Goal: Contribute content: Contribute content

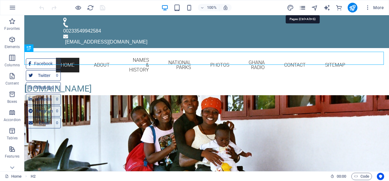
click at [304, 7] on icon "pages" at bounding box center [302, 7] width 7 height 7
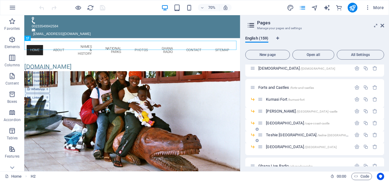
scroll to position [1606, 0]
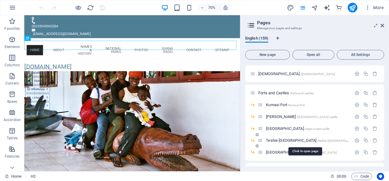
click at [297, 141] on span "Teshie [GEOGRAPHIC_DATA] /[GEOGRAPHIC_DATA]-[GEOGRAPHIC_DATA]" at bounding box center [312, 140] width 93 height 5
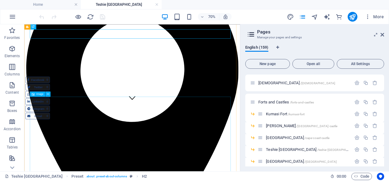
scroll to position [190, 0]
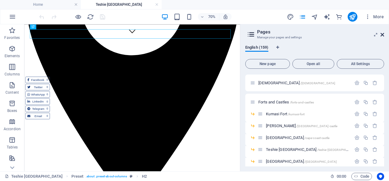
drag, startPoint x: 383, startPoint y: 34, endPoint x: 154, endPoint y: 63, distance: 231.0
click at [383, 34] on icon at bounding box center [383, 34] width 4 height 5
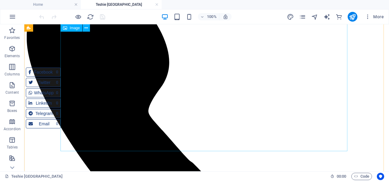
scroll to position [597, 0]
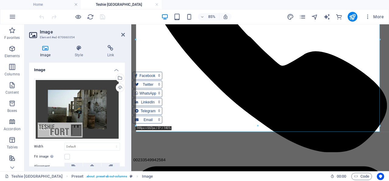
scroll to position [49, 0]
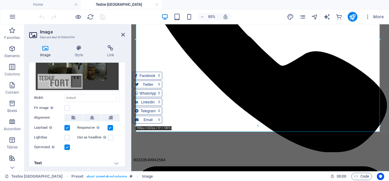
click at [111, 159] on h4 "Text" at bounding box center [77, 163] width 96 height 15
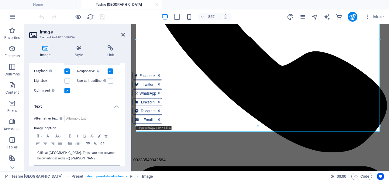
scroll to position [106, 0]
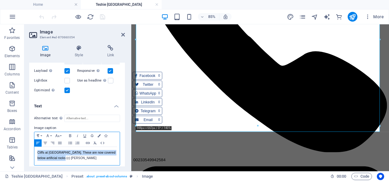
drag, startPoint x: 65, startPoint y: 153, endPoint x: 34, endPoint y: 146, distance: 31.6
click at [34, 148] on div "Cliffs at [GEOGRAPHIC_DATA]. These are now covered below artificial rocks (c) […" at bounding box center [76, 156] width 85 height 18
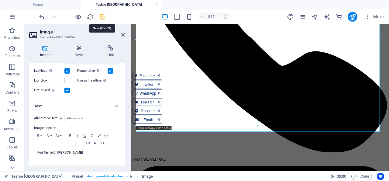
click at [101, 17] on icon "save" at bounding box center [102, 16] width 7 height 7
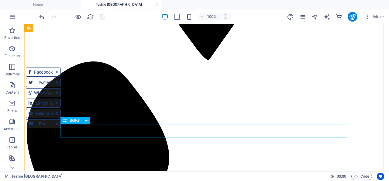
scroll to position [660, 0]
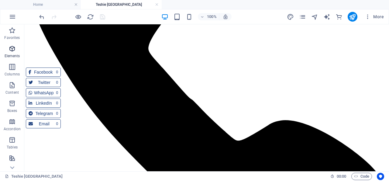
click at [12, 47] on icon "button" at bounding box center [12, 48] width 7 height 7
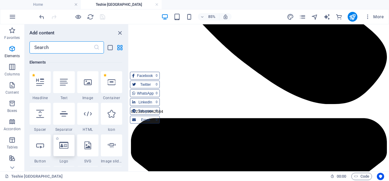
scroll to position [65, 0]
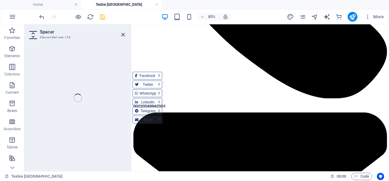
select select "px"
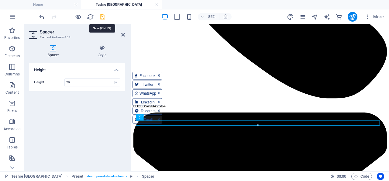
type input "20"
drag, startPoint x: 103, startPoint y: 16, endPoint x: 89, endPoint y: 10, distance: 15.7
click at [103, 16] on icon "save" at bounding box center [102, 16] width 7 height 7
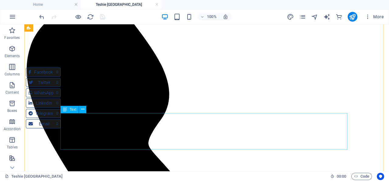
scroll to position [692, 0]
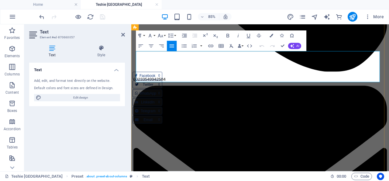
drag, startPoint x: 184, startPoint y: 80, endPoint x: 260, endPoint y: 81, distance: 76.7
drag, startPoint x: 248, startPoint y: 81, endPoint x: 320, endPoint y: 81, distance: 72.1
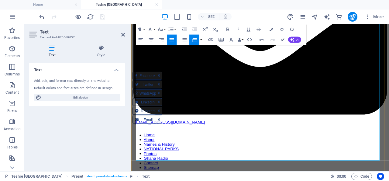
scroll to position [945, 0]
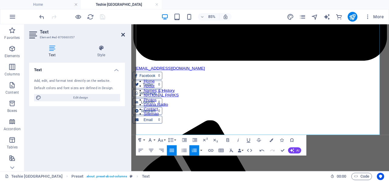
drag, startPoint x: 123, startPoint y: 34, endPoint x: 136, endPoint y: 50, distance: 20.3
click at [123, 34] on icon at bounding box center [123, 34] width 4 height 5
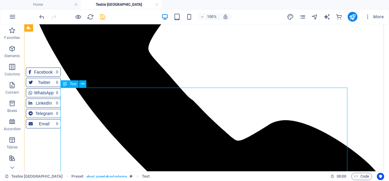
scroll to position [786, 0]
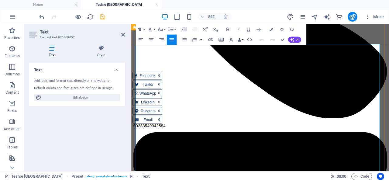
scroll to position [700, 0]
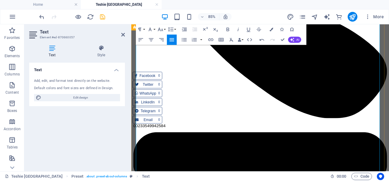
scroll to position [763, 0]
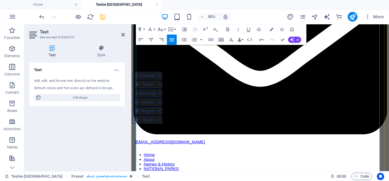
scroll to position [827, 0]
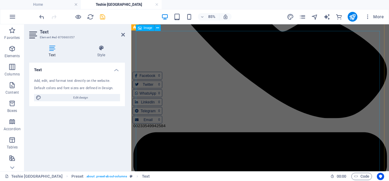
scroll to position [479, 0]
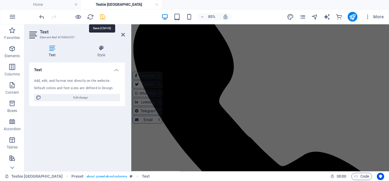
click at [102, 16] on icon "save" at bounding box center [102, 16] width 7 height 7
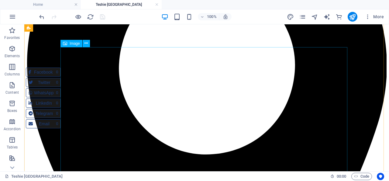
scroll to position [272, 0]
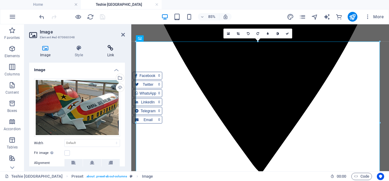
click at [112, 47] on icon at bounding box center [110, 48] width 29 height 6
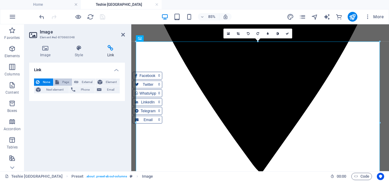
click at [66, 82] on span "Page" at bounding box center [65, 81] width 9 height 7
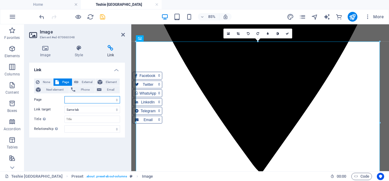
select select "115"
click option "---- Fantasy Coffins" at bounding box center [0, 0] width 0 height 0
click at [80, 118] on input "Title Additional link description, should not be the same as the link text. The…" at bounding box center [92, 119] width 56 height 7
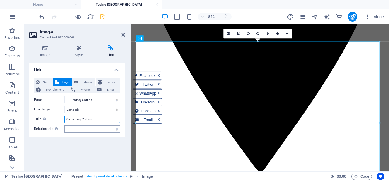
type input "Ga Fantasy Coffins"
select select "author"
click option "author" at bounding box center [0, 0] width 0 height 0
click at [103, 15] on icon "save" at bounding box center [102, 16] width 7 height 7
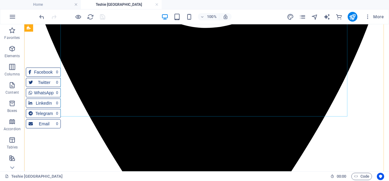
scroll to position [399, 0]
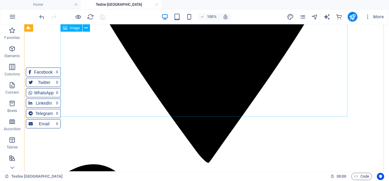
select select "115"
select select
select select "author"
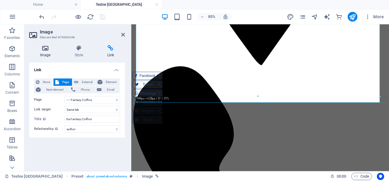
click at [45, 48] on icon at bounding box center [45, 48] width 32 height 6
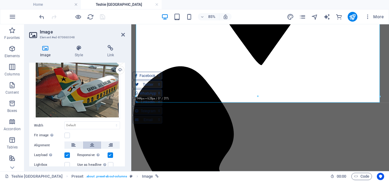
scroll to position [45, 0]
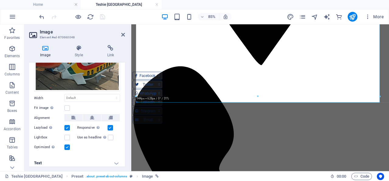
click at [111, 159] on h4 "Text" at bounding box center [77, 163] width 96 height 15
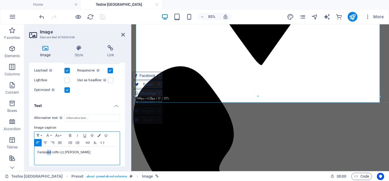
drag, startPoint x: 51, startPoint y: 149, endPoint x: 50, endPoint y: 154, distance: 4.9
click at [47, 150] on p "Fantasied coffin (c) [PERSON_NAME]" at bounding box center [76, 152] width 79 height 5
click at [56, 150] on p "Fantasy coffin (c) [PERSON_NAME]" at bounding box center [76, 152] width 79 height 5
click at [36, 149] on div "Fantasy coffins (c) [PERSON_NAME]" at bounding box center [76, 156] width 85 height 18
click at [95, 150] on p "Click the coffin, to visit the Fantasy coffins (c) [PERSON_NAME]" at bounding box center [76, 155] width 79 height 11
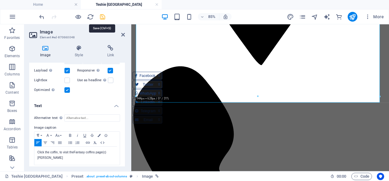
drag, startPoint x: 103, startPoint y: 17, endPoint x: 78, endPoint y: 49, distance: 41.4
click at [103, 17] on icon "save" at bounding box center [102, 16] width 7 height 7
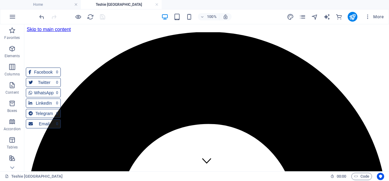
scroll to position [32, 0]
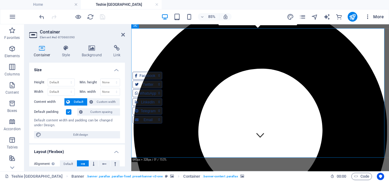
click at [368, 16] on icon "button" at bounding box center [368, 17] width 6 height 6
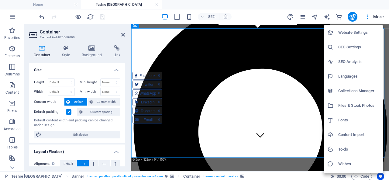
click at [339, 105] on h6 "Files & Stock Photos" at bounding box center [359, 105] width 41 height 7
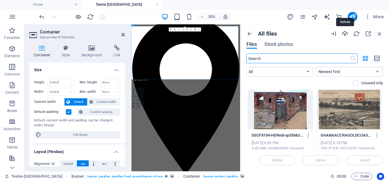
click at [345, 33] on icon "button" at bounding box center [345, 33] width 7 height 7
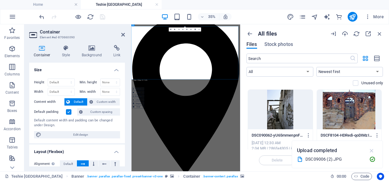
click at [372, 150] on icon "button" at bounding box center [372, 150] width 7 height 7
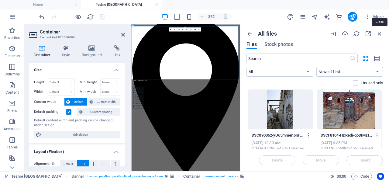
drag, startPoint x: 380, startPoint y: 33, endPoint x: 81, endPoint y: 124, distance: 312.1
click at [380, 33] on icon "button" at bounding box center [380, 33] width 7 height 7
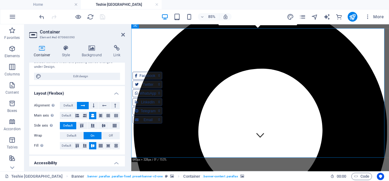
scroll to position [0, 0]
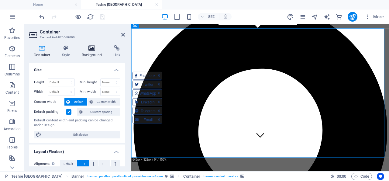
click at [93, 48] on icon at bounding box center [92, 48] width 30 height 6
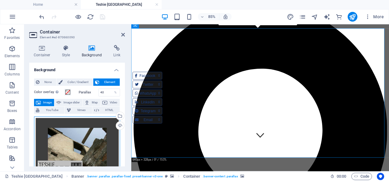
click at [75, 135] on div "Drag files here, click to choose files or select files from Files or our free s…" at bounding box center [77, 148] width 86 height 62
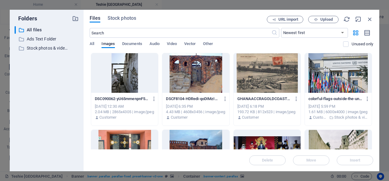
click at [135, 71] on div at bounding box center [124, 73] width 67 height 40
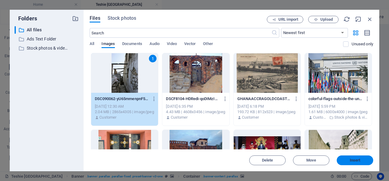
drag, startPoint x: 352, startPoint y: 159, endPoint x: 255, endPoint y: 159, distance: 97.1
click at [352, 159] on span "Insert" at bounding box center [355, 161] width 11 height 4
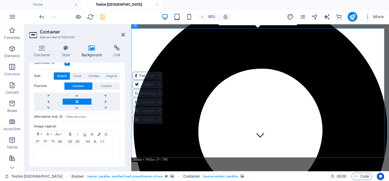
scroll to position [204, 0]
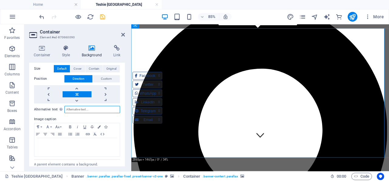
click at [82, 106] on input "Alternative text The alternative text is used by devices that cannot display im…" at bounding box center [92, 109] width 56 height 7
click at [79, 106] on input "Alternative text The alternative text is used by devices that cannot display im…" at bounding box center [92, 109] width 56 height 7
click at [78, 106] on input "Alternative text The alternative text is used by devices that cannot display im…" at bounding box center [92, 109] width 56 height 7
click at [87, 106] on input "Alternative text The alternative text is used by devices that cannot display im…" at bounding box center [92, 109] width 56 height 7
paste input "[GEOGRAPHIC_DATA] ([GEOGRAPHIC_DATA]) - [GEOGRAPHIC_DATA], [GEOGRAPHIC_DATA])"
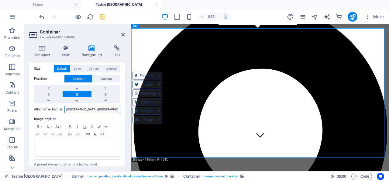
scroll to position [0, 16]
type input "[GEOGRAPHIC_DATA] ([GEOGRAPHIC_DATA]) - [GEOGRAPHIC_DATA], [GEOGRAPHIC_DATA])"
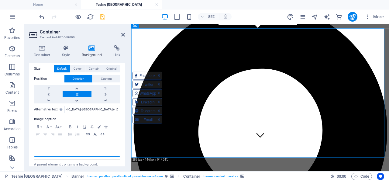
click at [52, 141] on p at bounding box center [76, 143] width 79 height 5
click at [48, 139] on div at bounding box center [76, 147] width 85 height 18
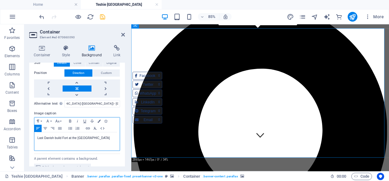
scroll to position [211, 0]
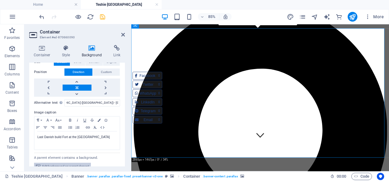
click at [76, 163] on span "Edit background on parent element" at bounding box center [65, 166] width 47 height 7
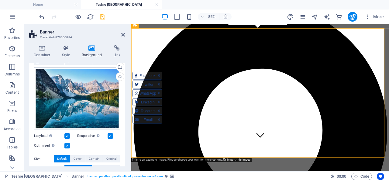
scroll to position [88, 0]
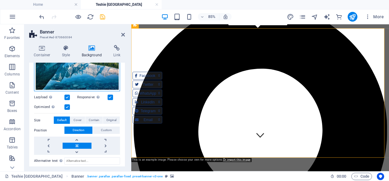
click at [82, 78] on div "Drag files here, click to choose files or select files from Files or our free s…" at bounding box center [77, 60] width 86 height 63
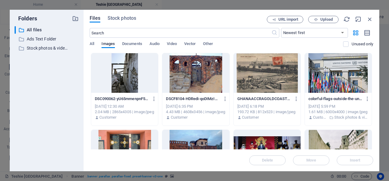
click at [127, 77] on div at bounding box center [124, 73] width 67 height 40
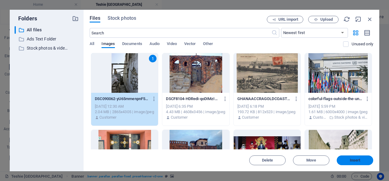
drag, startPoint x: 352, startPoint y: 160, endPoint x: 116, endPoint y: 139, distance: 237.0
click at [352, 160] on span "Insert" at bounding box center [355, 161] width 11 height 4
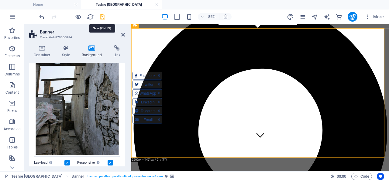
click at [101, 15] on icon "save" at bounding box center [102, 16] width 7 height 7
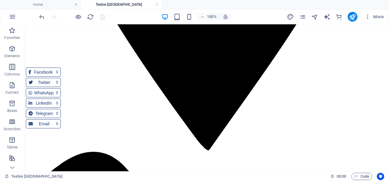
scroll to position [601, 0]
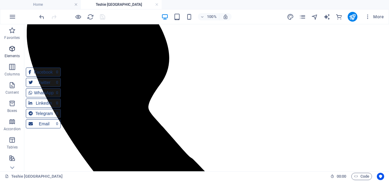
click at [11, 49] on icon "button" at bounding box center [12, 48] width 7 height 7
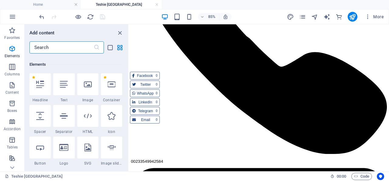
scroll to position [64, 0]
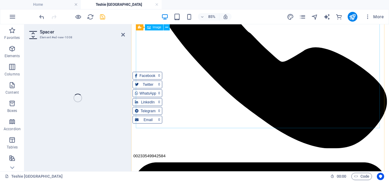
select select "px"
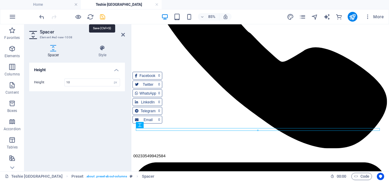
type input "10"
drag, startPoint x: 103, startPoint y: 16, endPoint x: 141, endPoint y: 66, distance: 62.1
click at [103, 16] on icon "save" at bounding box center [102, 16] width 7 height 7
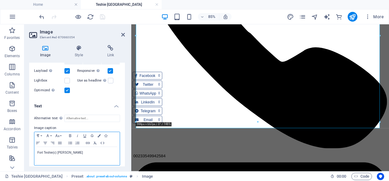
click at [81, 150] on p "Fort Teshie (c) [PERSON_NAME]" at bounding box center [76, 152] width 79 height 5
drag, startPoint x: 103, startPoint y: 150, endPoint x: 92, endPoint y: 149, distance: 10.7
click at [92, 150] on p "Fort Teshie (c) [PERSON_NAME] - See also https" at bounding box center [76, 152] width 79 height 5
drag, startPoint x: 61, startPoint y: 154, endPoint x: 34, endPoint y: 154, distance: 27.1
click at [34, 154] on div "Fort Teshie (c) [PERSON_NAME] - See also [DOMAIN_NAME]" at bounding box center [76, 156] width 85 height 18
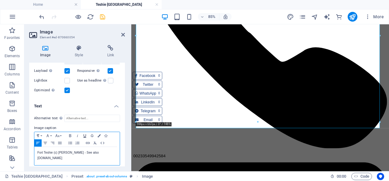
click at [85, 133] on icon "button" at bounding box center [84, 135] width 7 height 5
drag, startPoint x: 88, startPoint y: 138, endPoint x: 84, endPoint y: 138, distance: 4.3
click at [88, 141] on icon "button" at bounding box center [87, 143] width 7 height 5
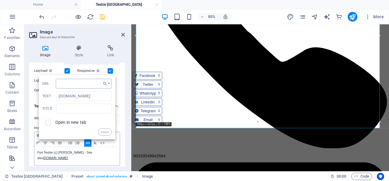
click at [79, 79] on input "URL" at bounding box center [84, 84] width 56 height 10
type input "[URL][DOMAIN_NAME]"
click at [71, 104] on input "text" at bounding box center [84, 109] width 55 height 10
click at [48, 119] on input "checkbox" at bounding box center [46, 121] width 5 height 5
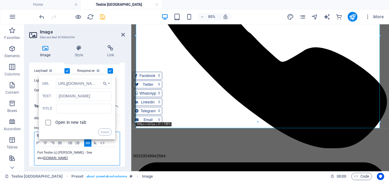
checkbox input "true"
click at [101, 128] on button "Insert" at bounding box center [105, 131] width 14 height 7
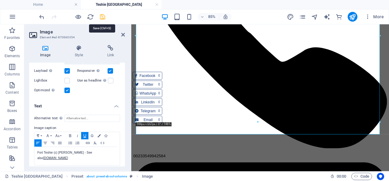
drag, startPoint x: 104, startPoint y: 16, endPoint x: 96, endPoint y: 25, distance: 12.3
click at [104, 16] on icon "save" at bounding box center [102, 16] width 7 height 7
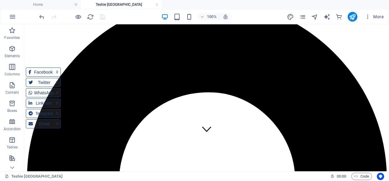
scroll to position [0, 0]
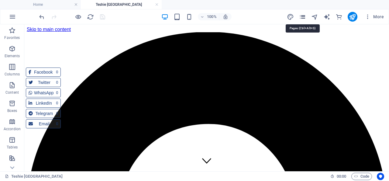
click at [304, 17] on icon "pages" at bounding box center [302, 16] width 7 height 7
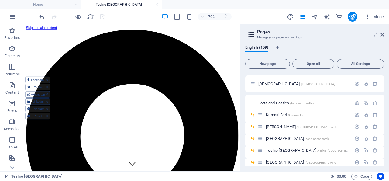
scroll to position [1616, 0]
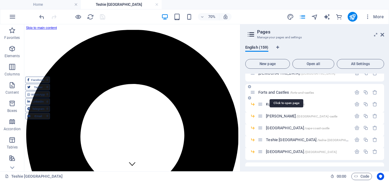
click at [279, 91] on span "Forts and Castles /forts-and-castles" at bounding box center [287, 92] width 56 height 5
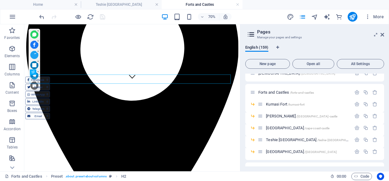
scroll to position [125, 0]
drag, startPoint x: 383, startPoint y: 34, endPoint x: 56, endPoint y: 60, distance: 327.7
click at [383, 34] on icon at bounding box center [383, 34] width 4 height 5
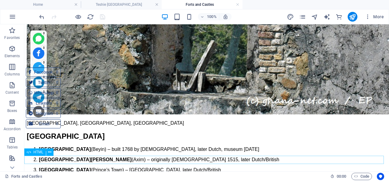
scroll to position [2215, 0]
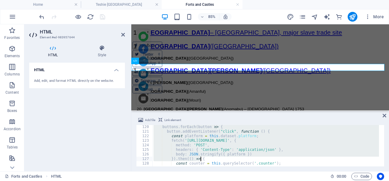
scroll to position [589, 0]
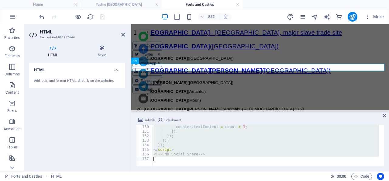
drag, startPoint x: 152, startPoint y: 127, endPoint x: 265, endPoint y: 190, distance: 129.9
click at [265, 166] on div "counter . textContent = count + 1 ; }) ; }) ; }) ; }) ; </ script > <!-- END So…" at bounding box center [265, 145] width 227 height 41
type textarea "<!-- END Social Share -->"
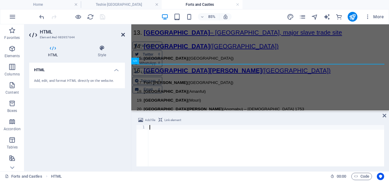
drag, startPoint x: 124, startPoint y: 33, endPoint x: 69, endPoint y: 89, distance: 78.1
click at [124, 33] on icon at bounding box center [123, 34] width 4 height 5
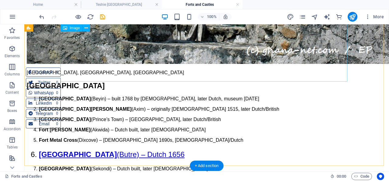
scroll to position [2204, 0]
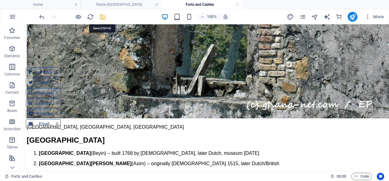
drag, startPoint x: 103, startPoint y: 16, endPoint x: 160, endPoint y: 54, distance: 68.7
click at [103, 16] on icon "save" at bounding box center [102, 16] width 7 height 7
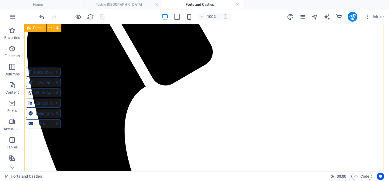
scroll to position [1382, 0]
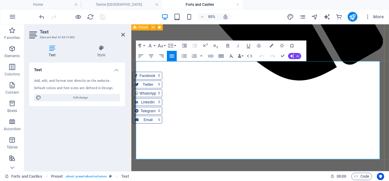
drag, startPoint x: 327, startPoint y: 127, endPoint x: 136, endPoint y: 131, distance: 191.4
click at [249, 46] on icon "button" at bounding box center [249, 46] width 6 height 6
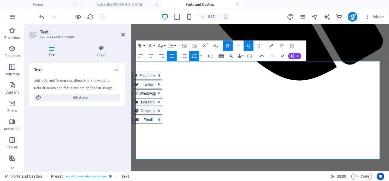
click at [212, 55] on icon "button" at bounding box center [211, 56] width 6 height 6
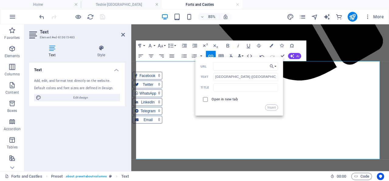
click at [206, 99] on input "checkbox" at bounding box center [205, 98] width 5 height 5
checkbox input "true"
click at [223, 66] on input "URL" at bounding box center [245, 66] width 65 height 8
click at [244, 64] on input "URL" at bounding box center [245, 66] width 65 height 8
type input "[URL][DOMAIN_NAME]"
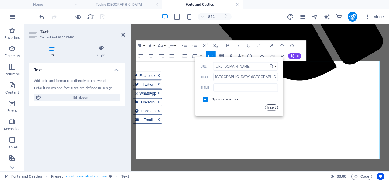
click at [274, 107] on button "Insert" at bounding box center [271, 107] width 13 height 6
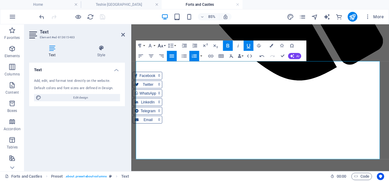
click at [165, 45] on button "Font Size" at bounding box center [162, 45] width 10 height 10
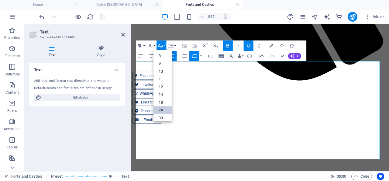
click at [162, 108] on link "24" at bounding box center [163, 110] width 19 height 8
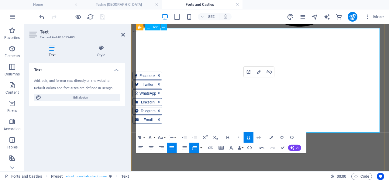
scroll to position [1413, 0]
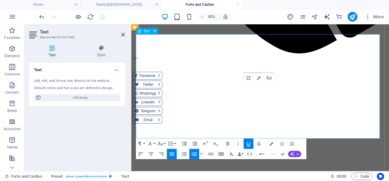
drag, startPoint x: 124, startPoint y: 34, endPoint x: 96, endPoint y: 11, distance: 35.8
click at [124, 34] on icon at bounding box center [123, 34] width 4 height 5
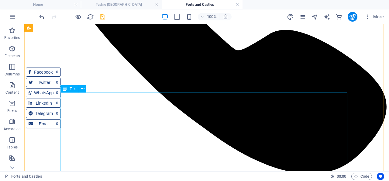
scroll to position [749, 0]
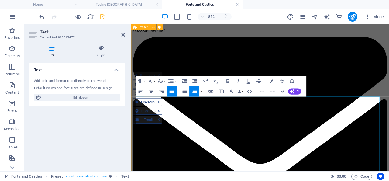
drag, startPoint x: 188, startPoint y: 133, endPoint x: 134, endPoint y: 133, distance: 54.2
click at [166, 81] on button "Font Size" at bounding box center [162, 81] width 10 height 10
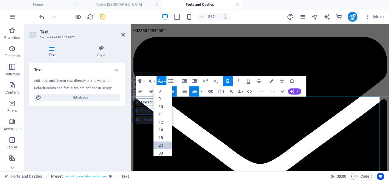
click at [163, 144] on link "24" at bounding box center [163, 146] width 19 height 8
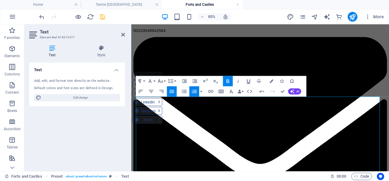
click at [249, 80] on icon "button" at bounding box center [249, 81] width 6 height 6
click at [212, 90] on icon "button" at bounding box center [211, 92] width 6 height 6
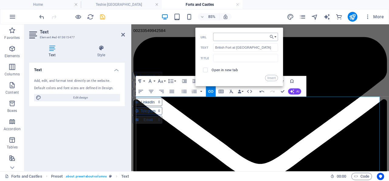
click at [267, 37] on input "URL" at bounding box center [245, 37] width 65 height 8
click at [275, 37] on icon "button" at bounding box center [272, 37] width 5 height 6
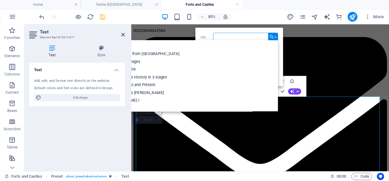
click at [230, 36] on input "URL" at bounding box center [245, 37] width 65 height 8
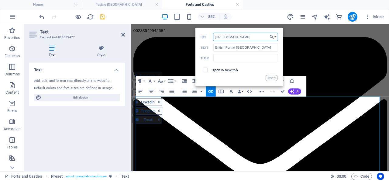
scroll to position [0, 1]
type input "[URL][DOMAIN_NAME]"
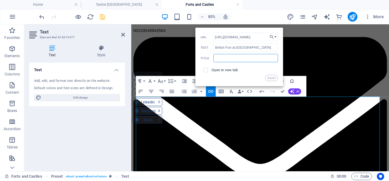
click at [225, 59] on input "text" at bounding box center [246, 58] width 65 height 8
type input "British [GEOGRAPHIC_DATA][PERSON_NAME]"
click at [205, 70] on input "checkbox" at bounding box center [205, 69] width 5 height 5
checkbox input "true"
click at [273, 78] on button "Insert" at bounding box center [271, 78] width 13 height 6
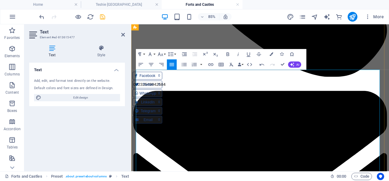
scroll to position [780, 0]
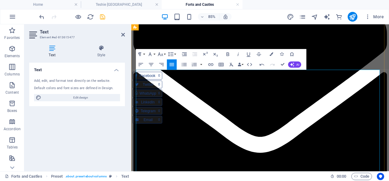
drag, startPoint x: 216, startPoint y: 105, endPoint x: 310, endPoint y: 105, distance: 94.0
click at [166, 53] on button "Font Size" at bounding box center [162, 54] width 10 height 10
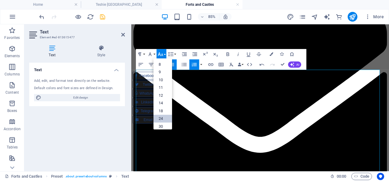
click at [161, 118] on link "24" at bounding box center [163, 119] width 19 height 8
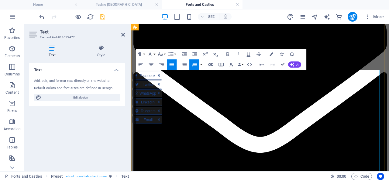
click at [102, 15] on icon "save" at bounding box center [102, 16] width 7 height 7
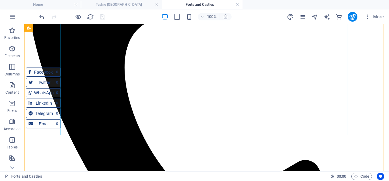
scroll to position [1445, 0]
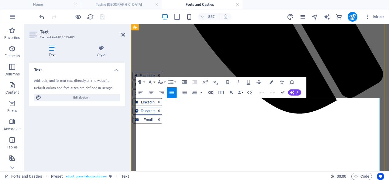
scroll to position [1406, 0]
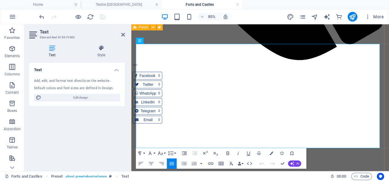
drag, startPoint x: 190, startPoint y: 152, endPoint x: 137, endPoint y: 153, distance: 53.0
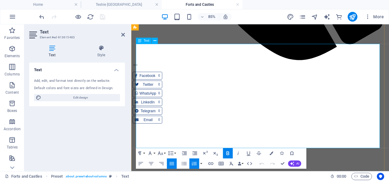
drag, startPoint x: 162, startPoint y: 152, endPoint x: 138, endPoint y: 152, distance: 24.0
drag, startPoint x: 190, startPoint y: 152, endPoint x: 138, endPoint y: 152, distance: 52.3
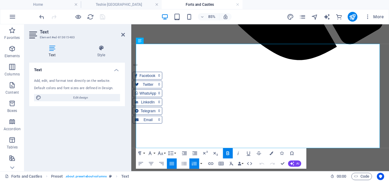
copy span "[GEOGRAPHIC_DATA][PERSON_NAME] (Prampram)"
click at [305, 15] on icon "pages" at bounding box center [302, 16] width 7 height 7
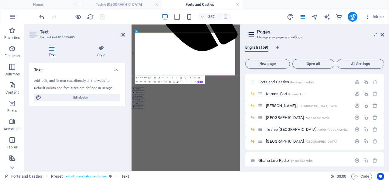
scroll to position [1637, 0]
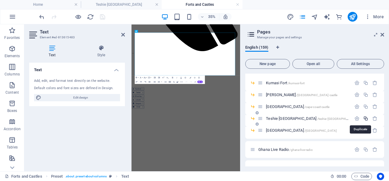
click at [364, 118] on icon "button" at bounding box center [366, 118] width 5 height 5
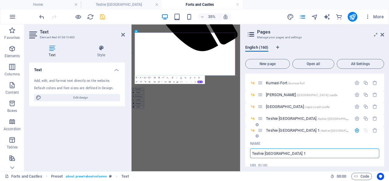
scroll to position [0, 0]
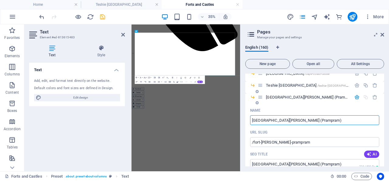
type input "[GEOGRAPHIC_DATA][PERSON_NAME] (Prampram)"
type input "/fort-[PERSON_NAME]-prampram"
type input "[GEOGRAPHIC_DATA][PERSON_NAME] (Prampram)"
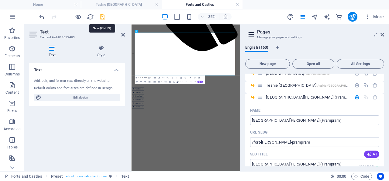
click at [103, 16] on icon "save" at bounding box center [102, 16] width 7 height 7
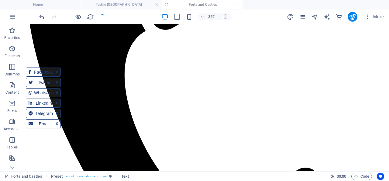
scroll to position [1406, 0]
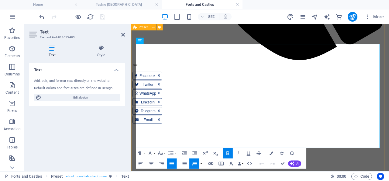
drag, startPoint x: 137, startPoint y: 152, endPoint x: 425, endPoint y: 151, distance: 287.8
click at [165, 153] on button "Font Size" at bounding box center [162, 153] width 10 height 10
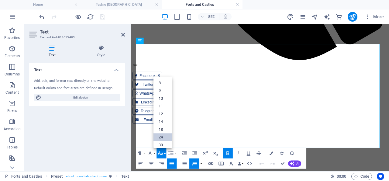
click at [164, 134] on link "24" at bounding box center [163, 138] width 19 height 8
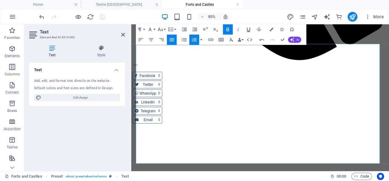
click at [249, 29] on icon "button" at bounding box center [249, 29] width 6 height 6
click at [211, 38] on icon "button" at bounding box center [211, 40] width 6 height 6
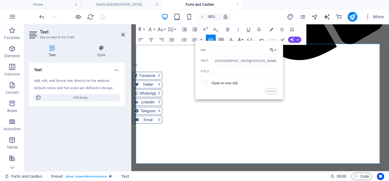
click at [275, 49] on button "Choose Link" at bounding box center [274, 50] width 10 height 8
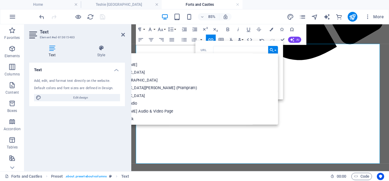
scroll to position [1157, 0]
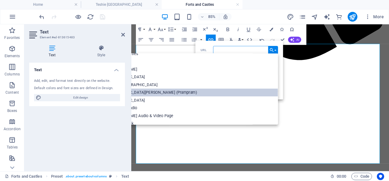
click at [198, 91] on p "[GEOGRAPHIC_DATA][PERSON_NAME] (Prampram)" at bounding box center [150, 93] width 95 height 8
type input "/fort-[PERSON_NAME]-prampram"
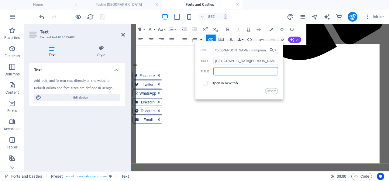
click at [226, 71] on input "text" at bounding box center [246, 71] width 65 height 8
paste input "[GEOGRAPHIC_DATA][PERSON_NAME] (Prampram)"
type input "[GEOGRAPHIC_DATA][PERSON_NAME] (Prampram)"
click at [272, 91] on button "Insert" at bounding box center [271, 91] width 13 height 6
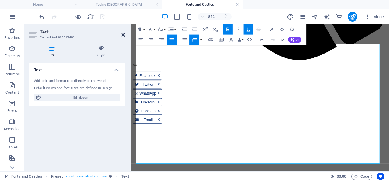
drag, startPoint x: 123, startPoint y: 33, endPoint x: 86, endPoint y: 21, distance: 38.5
click at [123, 33] on icon at bounding box center [123, 34] width 4 height 5
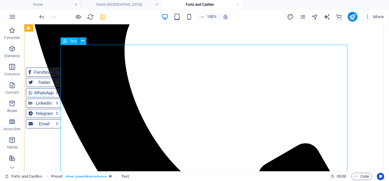
scroll to position [1437, 0]
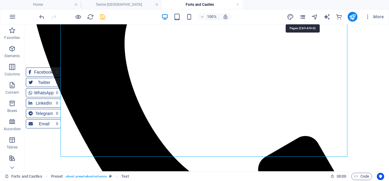
click at [304, 17] on icon "pages" at bounding box center [302, 16] width 7 height 7
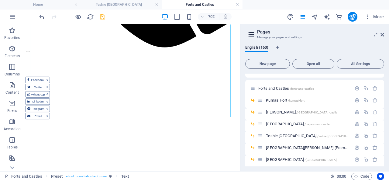
scroll to position [1631, 0]
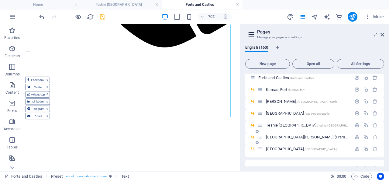
click at [292, 137] on span "[GEOGRAPHIC_DATA][PERSON_NAME] (Prampram) /[GEOGRAPHIC_DATA][PERSON_NAME]" at bounding box center [334, 137] width 137 height 5
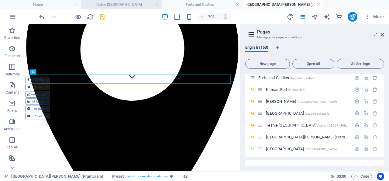
scroll to position [125, 0]
drag, startPoint x: 383, startPoint y: 34, endPoint x: 101, endPoint y: 53, distance: 282.4
click at [383, 34] on icon at bounding box center [383, 34] width 4 height 5
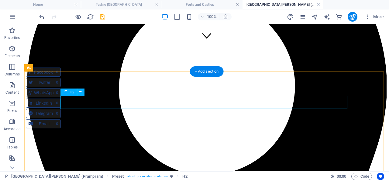
click at [124, 103] on div "Drag here to replace the existing content. Press “Ctrl” if you want to create a…" at bounding box center [206, 97] width 365 height 147
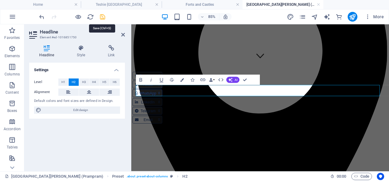
click at [103, 15] on icon "save" at bounding box center [102, 16] width 7 height 7
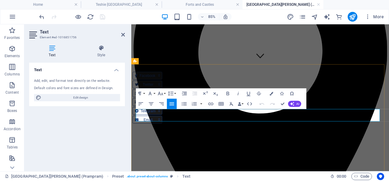
drag, startPoint x: 403, startPoint y: 134, endPoint x: 202, endPoint y: 131, distance: 200.5
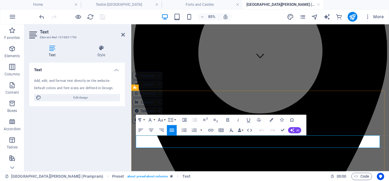
scroll to position [93, 0]
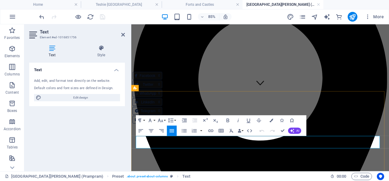
drag, startPoint x: 138, startPoint y: 159, endPoint x: 405, endPoint y: 167, distance: 267.5
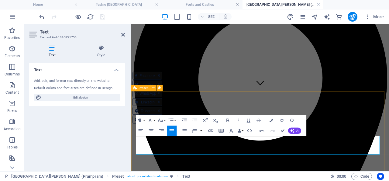
drag, startPoint x: 153, startPoint y: 159, endPoint x: 136, endPoint y: 161, distance: 17.5
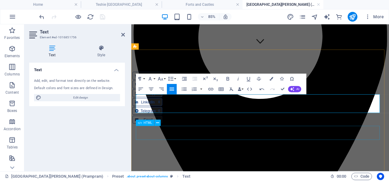
scroll to position [157, 0]
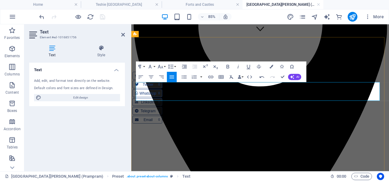
drag, startPoint x: 364, startPoint y: 109, endPoint x: 137, endPoint y: 98, distance: 227.8
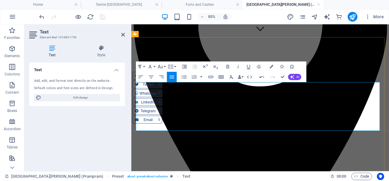
drag, startPoint x: 371, startPoint y: 111, endPoint x: 266, endPoint y: 115, distance: 104.7
drag, startPoint x: 362, startPoint y: 136, endPoint x: 401, endPoint y: 146, distance: 40.4
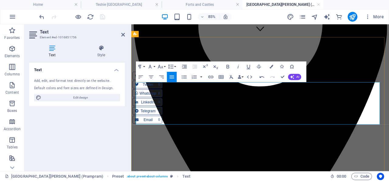
drag, startPoint x: 341, startPoint y: 129, endPoint x: 404, endPoint y: 132, distance: 62.5
click at [123, 33] on icon at bounding box center [123, 34] width 4 height 5
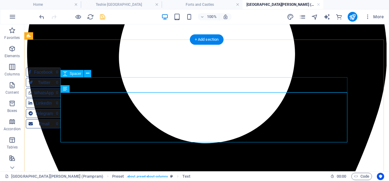
scroll to position [220, 0]
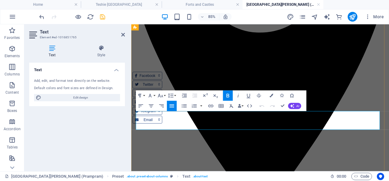
scroll to position [188, 0]
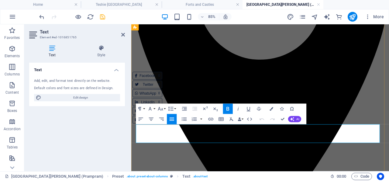
drag, startPoint x: 191, startPoint y: 113, endPoint x: 138, endPoint y: 145, distance: 61.8
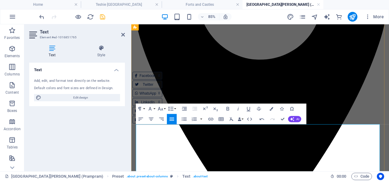
drag, startPoint x: 265, startPoint y: 179, endPoint x: 172, endPoint y: 179, distance: 92.5
drag, startPoint x: 371, startPoint y: 144, endPoint x: 305, endPoint y: 147, distance: 65.8
drag, startPoint x: 354, startPoint y: 175, endPoint x: 368, endPoint y: 184, distance: 16.9
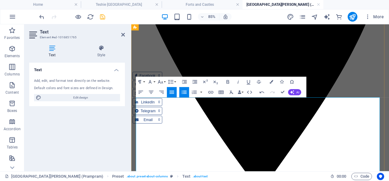
scroll to position [220, 0]
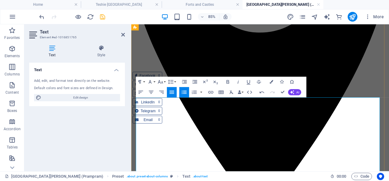
drag, startPoint x: 139, startPoint y: 176, endPoint x: 259, endPoint y: 177, distance: 119.3
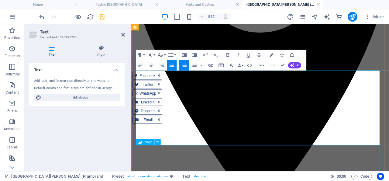
scroll to position [252, 0]
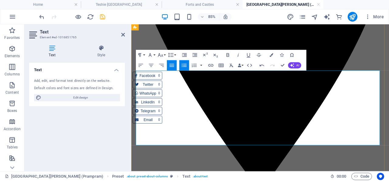
drag, startPoint x: 310, startPoint y: 149, endPoint x: 408, endPoint y: 149, distance: 98.0
click at [103, 17] on icon "save" at bounding box center [102, 16] width 7 height 7
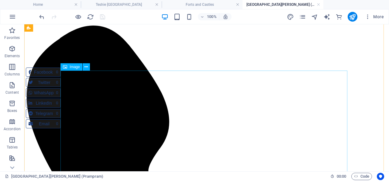
scroll to position [505, 0]
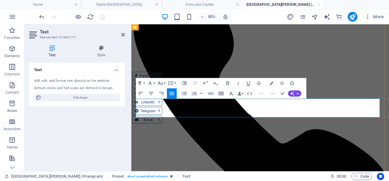
drag, startPoint x: 140, startPoint y: 114, endPoint x: 205, endPoint y: 128, distance: 66.5
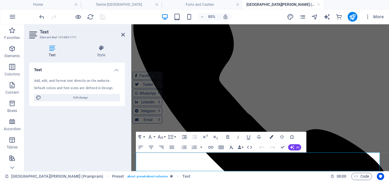
scroll to position [442, 0]
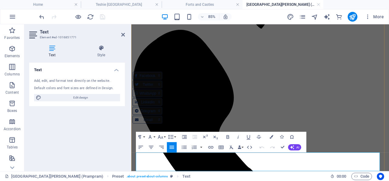
drag, startPoint x: 295, startPoint y: 193, endPoint x: 136, endPoint y: 177, distance: 159.6
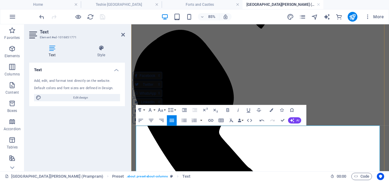
scroll to position [473, 0]
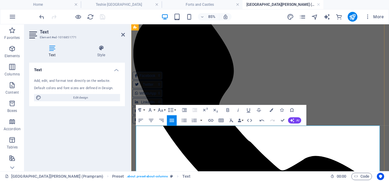
drag, startPoint x: 261, startPoint y: 173, endPoint x: 137, endPoint y: 172, distance: 124.1
drag, startPoint x: 246, startPoint y: 179, endPoint x: 198, endPoint y: 180, distance: 48.4
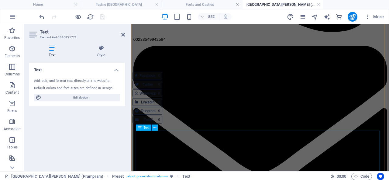
scroll to position [758, 0]
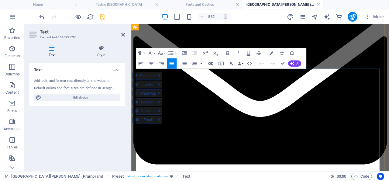
scroll to position [855, 0]
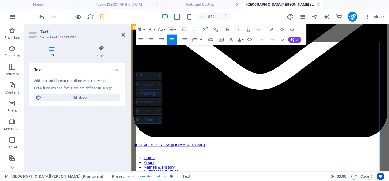
drag, startPoint x: 138, startPoint y: 51, endPoint x: 163, endPoint y: 61, distance: 27.8
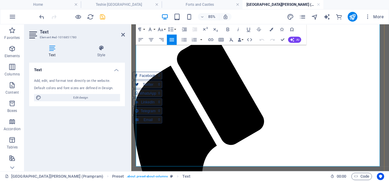
scroll to position [1107, 0]
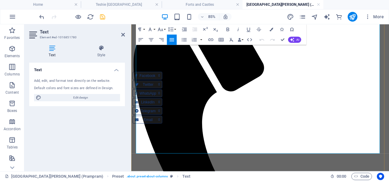
drag, startPoint x: 138, startPoint y: 49, endPoint x: 337, endPoint y: 173, distance: 234.5
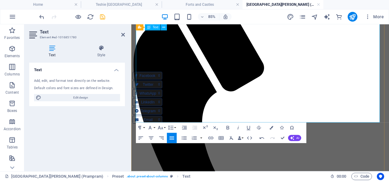
scroll to position [981, 0]
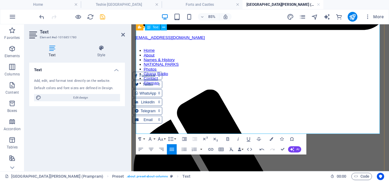
drag, startPoint x: 340, startPoint y: 100, endPoint x: 229, endPoint y: 99, distance: 111.4
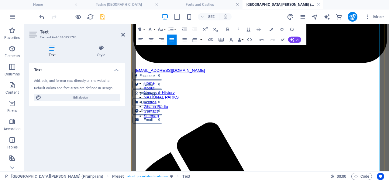
scroll to position [918, 0]
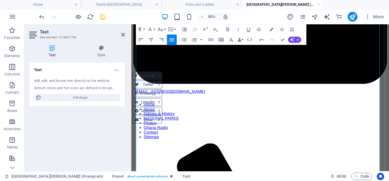
drag, startPoint x: 286, startPoint y: 134, endPoint x: 235, endPoint y: 134, distance: 50.8
drag, startPoint x: 240, startPoint y: 99, endPoint x: 137, endPoint y: 100, distance: 103.5
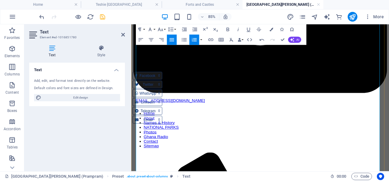
scroll to position [886, 0]
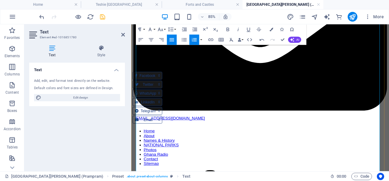
drag, startPoint x: 307, startPoint y: 94, endPoint x: 222, endPoint y: 94, distance: 84.9
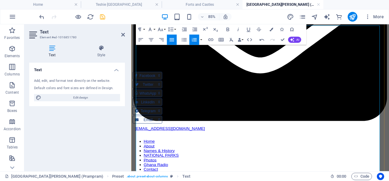
scroll to position [855, 0]
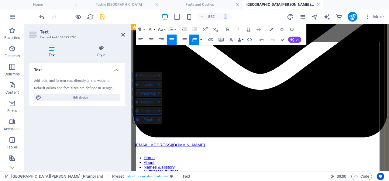
drag, startPoint x: 320, startPoint y: 89, endPoint x: 257, endPoint y: 91, distance: 63.3
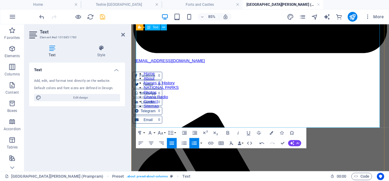
scroll to position [981, 0]
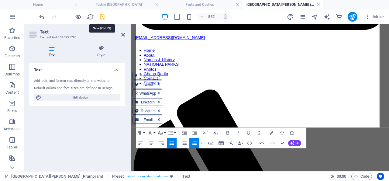
click at [103, 16] on icon "save" at bounding box center [102, 16] width 7 height 7
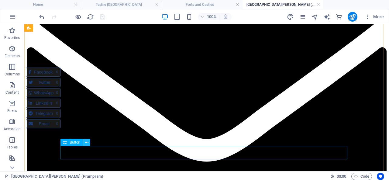
click at [87, 143] on icon at bounding box center [86, 142] width 3 height 6
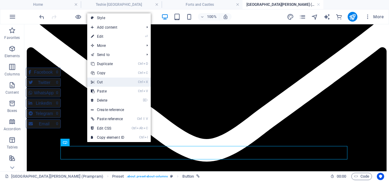
drag, startPoint x: 106, startPoint y: 82, endPoint x: 78, endPoint y: 67, distance: 32.0
click at [106, 82] on link "Ctrl X Cut" at bounding box center [107, 82] width 41 height 9
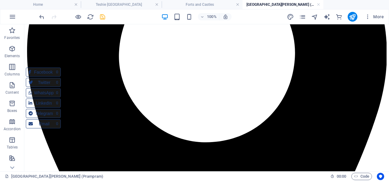
scroll to position [0, 0]
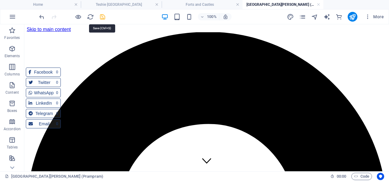
click at [103, 16] on icon "save" at bounding box center [102, 16] width 7 height 7
click at [369, 16] on icon "button" at bounding box center [368, 17] width 6 height 6
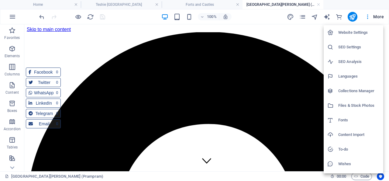
click at [348, 106] on h6 "Files & Stock Photos" at bounding box center [359, 105] width 41 height 7
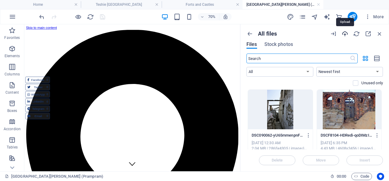
click at [345, 34] on icon "button" at bounding box center [345, 33] width 7 height 7
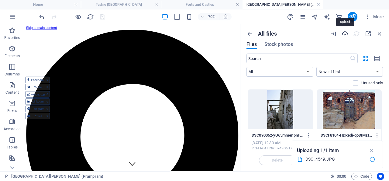
click at [345, 33] on icon "button" at bounding box center [345, 33] width 7 height 7
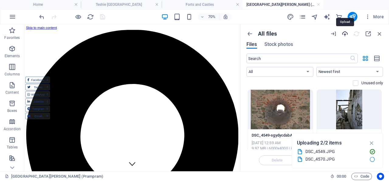
click at [345, 33] on icon "button" at bounding box center [345, 33] width 7 height 7
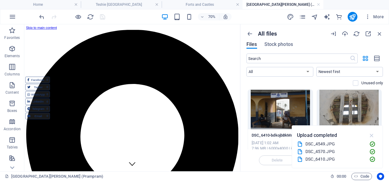
click at [372, 135] on icon "button" at bounding box center [372, 135] width 7 height 7
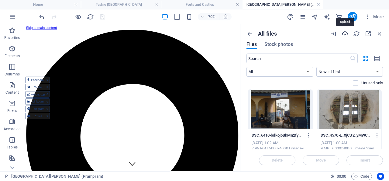
click at [346, 34] on icon "button" at bounding box center [345, 33] width 7 height 7
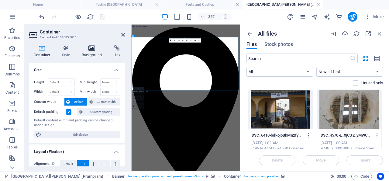
click at [90, 47] on icon at bounding box center [92, 48] width 30 height 6
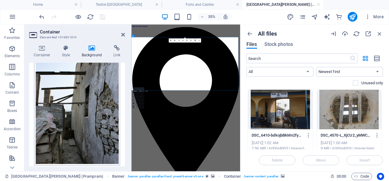
scroll to position [58, 0]
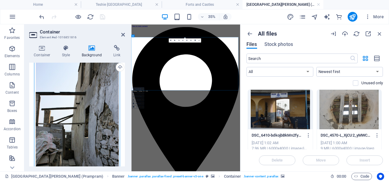
click at [82, 116] on div "Drag files here, click to choose files or select files from Files or our free s…" at bounding box center [77, 122] width 86 height 128
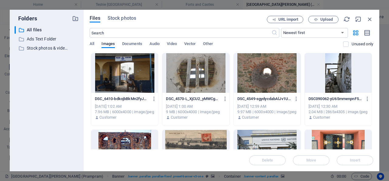
click at [134, 71] on div at bounding box center [124, 73] width 67 height 40
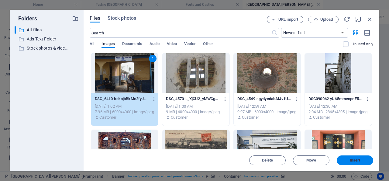
drag, startPoint x: 355, startPoint y: 159, endPoint x: 244, endPoint y: 157, distance: 111.4
click at [355, 159] on span "Insert" at bounding box center [355, 161] width 11 height 4
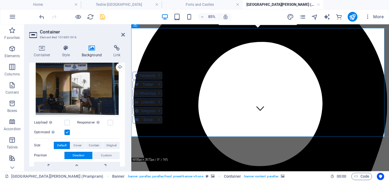
scroll to position [0, 0]
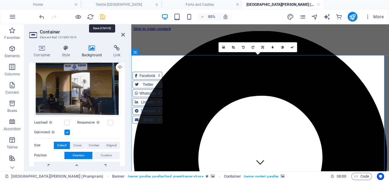
click at [103, 16] on icon "save" at bounding box center [102, 16] width 7 height 7
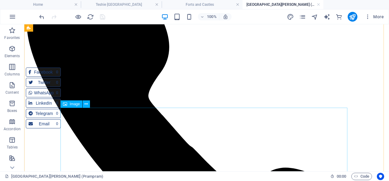
scroll to position [664, 0]
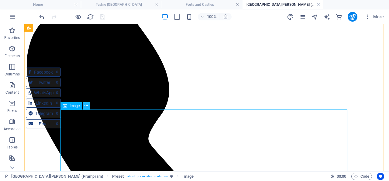
click at [87, 105] on icon at bounding box center [86, 106] width 3 height 6
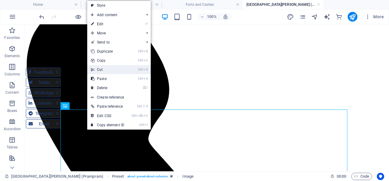
click at [107, 68] on link "Ctrl X Cut" at bounding box center [107, 69] width 41 height 9
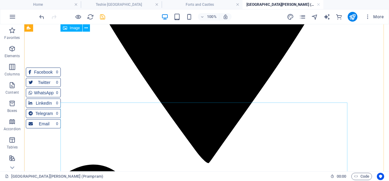
scroll to position [316, 0]
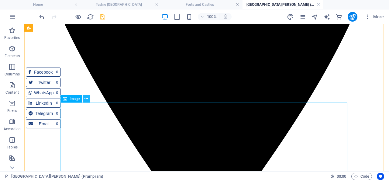
click at [86, 98] on icon at bounding box center [86, 99] width 3 height 6
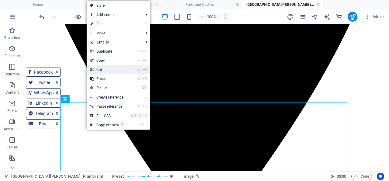
drag, startPoint x: 106, startPoint y: 70, endPoint x: 77, endPoint y: 90, distance: 36.0
click at [106, 70] on link "Ctrl X Cut" at bounding box center [107, 69] width 41 height 9
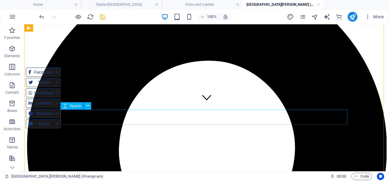
scroll to position [190, 0]
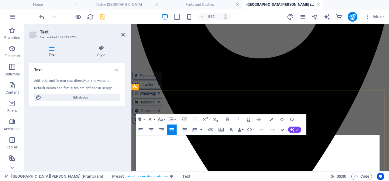
scroll to position [95, 0]
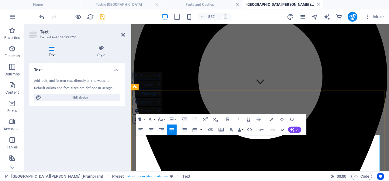
drag, startPoint x: 336, startPoint y: 169, endPoint x: 319, endPoint y: 169, distance: 17.0
click at [103, 17] on icon "save" at bounding box center [102, 16] width 7 height 7
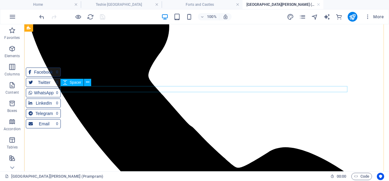
scroll to position [601, 0]
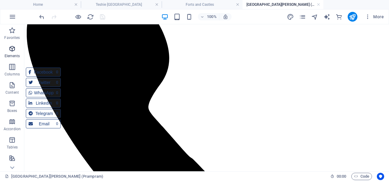
click at [12, 47] on icon "button" at bounding box center [12, 48] width 7 height 7
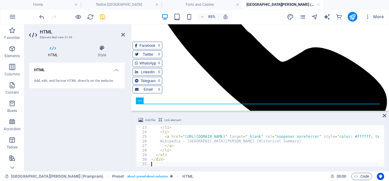
scroll to position [100, 0]
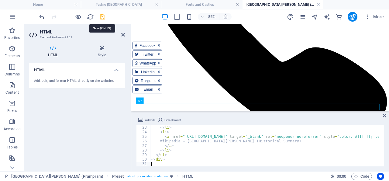
drag, startPoint x: 55, startPoint y: 101, endPoint x: 102, endPoint y: 17, distance: 95.8
click at [102, 17] on icon "save" at bounding box center [102, 16] width 7 height 7
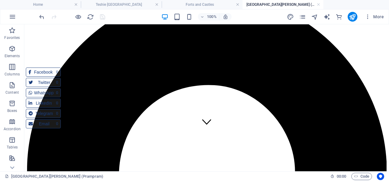
scroll to position [0, 0]
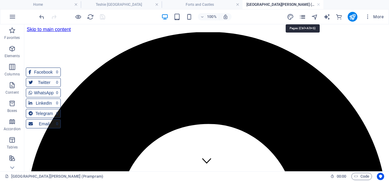
click at [304, 16] on icon "pages" at bounding box center [302, 16] width 7 height 7
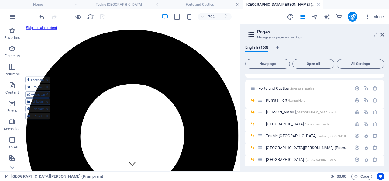
scroll to position [1631, 0]
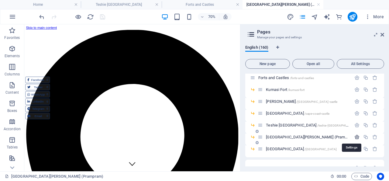
click at [355, 136] on icon "button" at bounding box center [357, 136] width 5 height 5
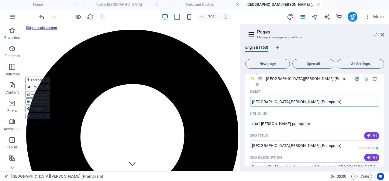
scroll to position [1718, 0]
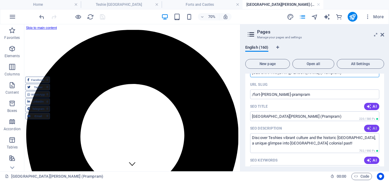
click at [367, 127] on icon "button" at bounding box center [369, 128] width 5 height 5
type textarea "Explore [GEOGRAPHIC_DATA][PERSON_NAME], a historic relic of colonial trade in […"
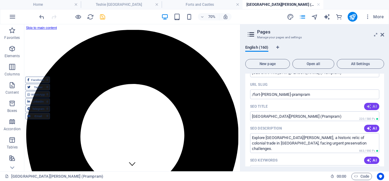
click at [367, 106] on span "AI" at bounding box center [372, 106] width 10 height 5
type input "[GEOGRAPHIC_DATA][PERSON_NAME]: A Colonial Relic"
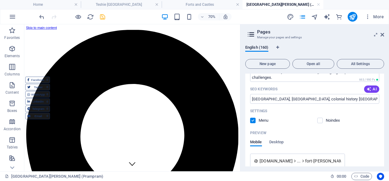
scroll to position [1777, 0]
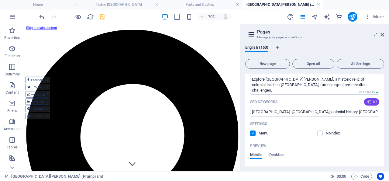
click at [368, 101] on span "AI" at bounding box center [372, 101] width 10 height 5
type input "[GEOGRAPHIC_DATA][PERSON_NAME], colonial trade history, [GEOGRAPHIC_DATA] herit…"
drag, startPoint x: 103, startPoint y: 16, endPoint x: 267, endPoint y: 13, distance: 164.0
click at [103, 16] on icon "save" at bounding box center [102, 16] width 7 height 7
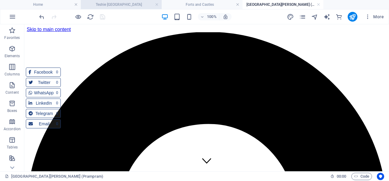
click at [141, 4] on h4 "Teshie [GEOGRAPHIC_DATA]" at bounding box center [121, 4] width 81 height 7
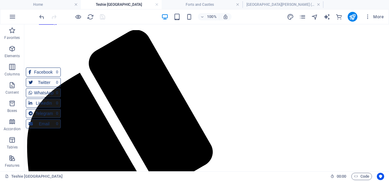
scroll to position [1255, 0]
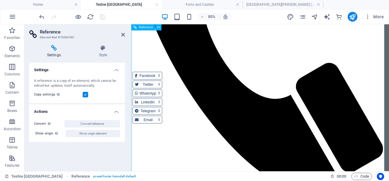
click at [123, 34] on icon at bounding box center [123, 34] width 4 height 5
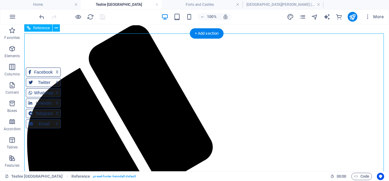
scroll to position [1223, 0]
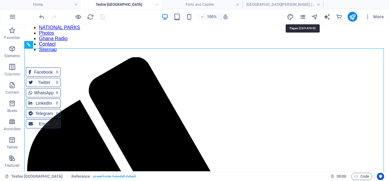
click at [303, 15] on icon "pages" at bounding box center [302, 16] width 7 height 7
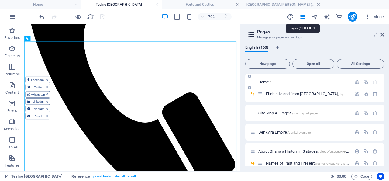
click at [264, 81] on span "Home /" at bounding box center [265, 82] width 12 height 5
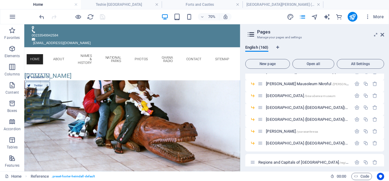
scroll to position [0, 0]
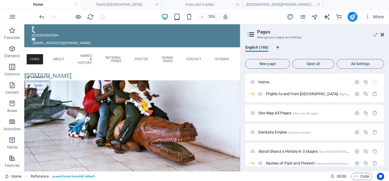
click at [382, 33] on icon at bounding box center [383, 34] width 4 height 5
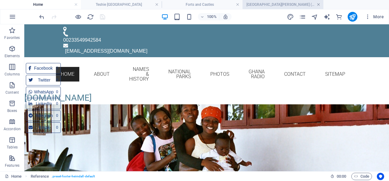
drag, startPoint x: 319, startPoint y: 5, endPoint x: 261, endPoint y: 14, distance: 58.5
click at [319, 5] on link at bounding box center [319, 5] width 4 height 6
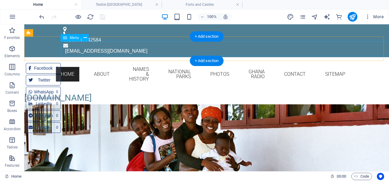
click at [126, 62] on nav "Home About Names & History NATIONAL PARKS Photos Ghana Radio Contact Sitemap" at bounding box center [206, 74] width 287 height 24
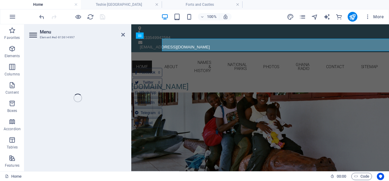
select select
select select "author"
select select "4"
select select
select select "5"
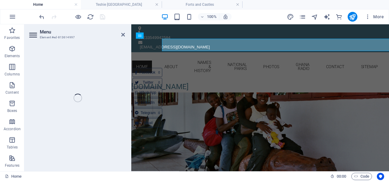
select select
select select "author"
select select "79"
select select
select select "author"
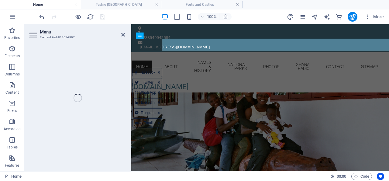
select select "78"
select select
select select "author"
select select "133"
select select
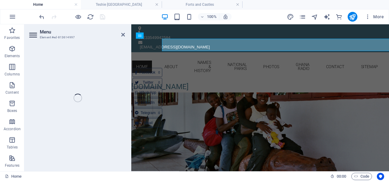
select select "author"
select select "157"
select select
select select "author"
select select "2"
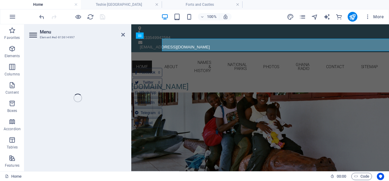
select select
select select "author"
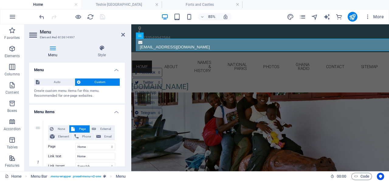
scroll to position [380, 0]
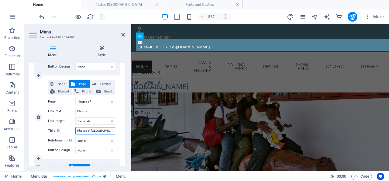
click at [90, 130] on input "Photos of [GEOGRAPHIC_DATA]" at bounding box center [95, 130] width 40 height 7
type input "Photos [GEOGRAPHIC_DATA]"
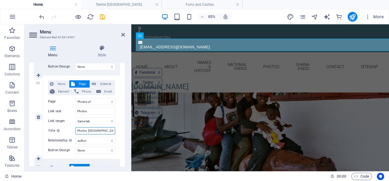
select select
type input "Photos of [GEOGRAPHIC_DATA]"
select select
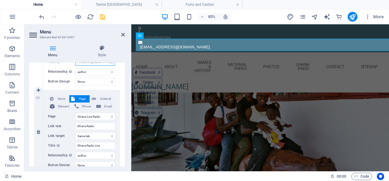
scroll to position [467, 0]
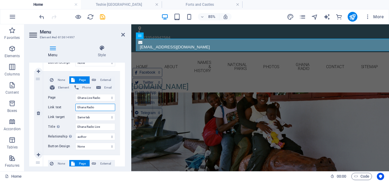
click at [86, 106] on input "Ghana Radio" at bounding box center [95, 107] width 40 height 7
type input "Radio"
select select
type input "Radio"
click at [103, 16] on icon "save" at bounding box center [102, 16] width 7 height 7
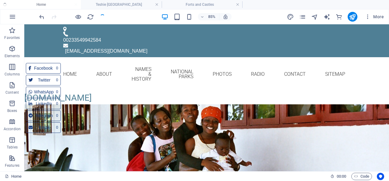
checkbox input "false"
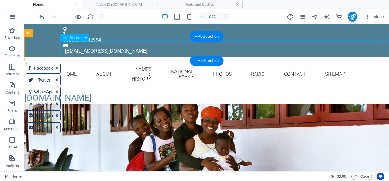
click at [137, 62] on nav "Home About Names & History NATIONAL PARKS Photos Radio Contact Sitemap" at bounding box center [206, 74] width 287 height 24
select select
select select "author"
select select "4"
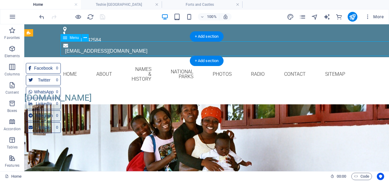
select select
select select "5"
select select
select select "author"
select select "79"
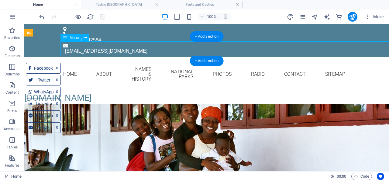
select select
select select "author"
select select "78"
select select
select select "author"
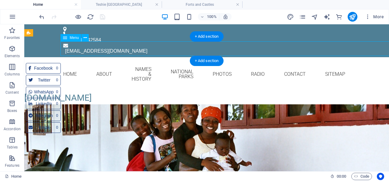
select select "133"
select select
select select "author"
select select "157"
select select
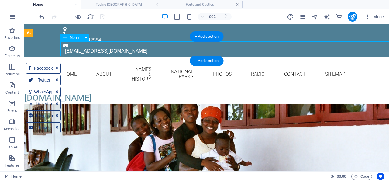
select select "author"
select select "2"
select select
select select "author"
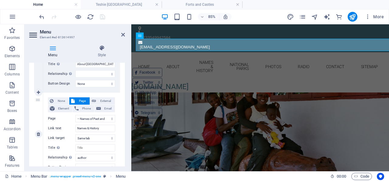
scroll to position [204, 0]
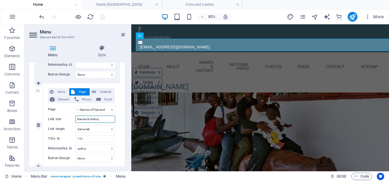
drag, startPoint x: 101, startPoint y: 118, endPoint x: 75, endPoint y: 117, distance: 25.6
click at [75, 117] on input "Names & History" at bounding box center [95, 119] width 40 height 7
type input "Our Na"
select select
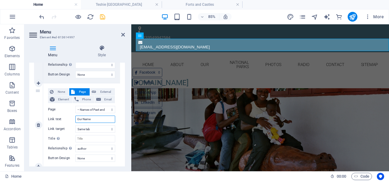
type input "Our Names"
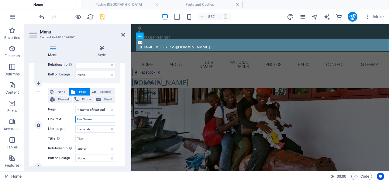
select select
type input "Our Names"
click at [103, 17] on icon "save" at bounding box center [102, 16] width 7 height 7
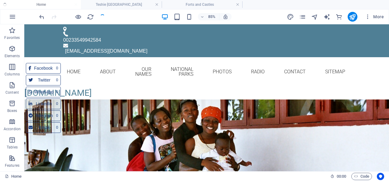
checkbox input "false"
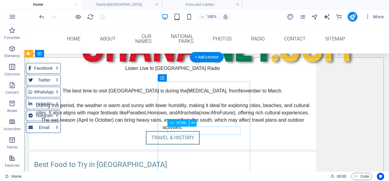
scroll to position [1982, 0]
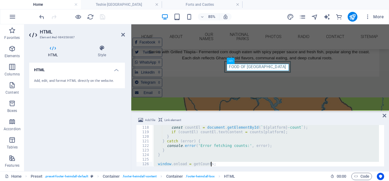
scroll to position [556, 0]
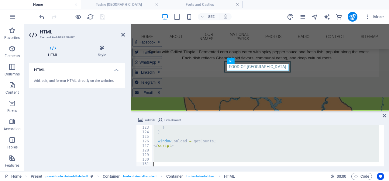
drag, startPoint x: 152, startPoint y: 126, endPoint x: 260, endPoint y: 193, distance: 127.5
click at [260, 166] on div "console . error ( 'Error fetching counts:' , error ) ; } } window . onload = ge…" at bounding box center [265, 145] width 227 height 41
type textarea "window.onload = getCounts;"
type textarea "}"
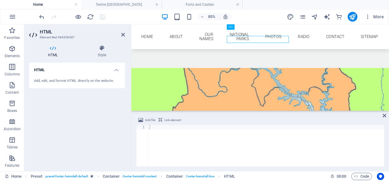
scroll to position [2060, 0]
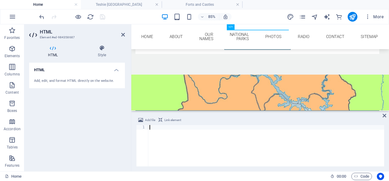
click at [152, 127] on div at bounding box center [266, 150] width 236 height 51
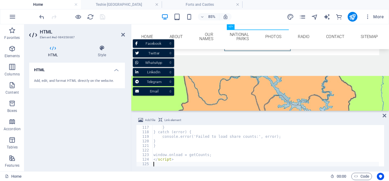
scroll to position [2060, 0]
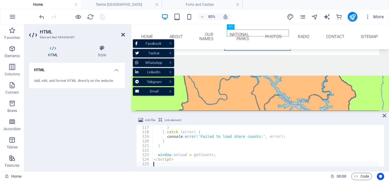
click at [124, 34] on icon at bounding box center [123, 34] width 4 height 5
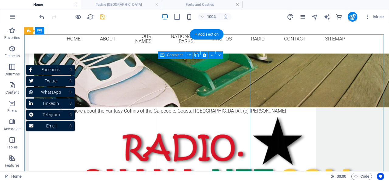
scroll to position [2007, 0]
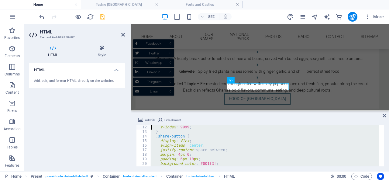
scroll to position [0, 0]
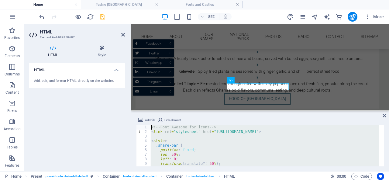
drag, startPoint x: 177, startPoint y: 163, endPoint x: 122, endPoint y: 69, distance: 108.7
click at [150, 125] on div "<!-- Font Awesome for icons --> < link rel = "stylesheet" href = "[URL][DOMAIN_…" at bounding box center [264, 145] width 229 height 41
type textarea "<!-- Font Awesome for icons --> <link rel="stylesheet" href="[URL][DOMAIN_NAME]…"
paste textarea
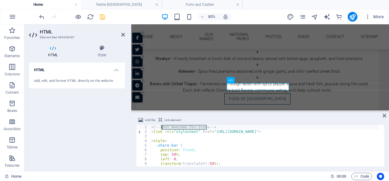
drag, startPoint x: 207, startPoint y: 127, endPoint x: 162, endPoint y: 127, distance: 45.0
click at [162, 127] on div "<!-- Font Awesome for icons --> < link rel = "stylesheet" href = "[URL][DOMAIN_…" at bounding box center [264, 150] width 229 height 51
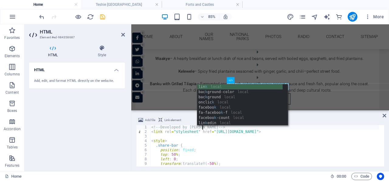
scroll to position [0, 4]
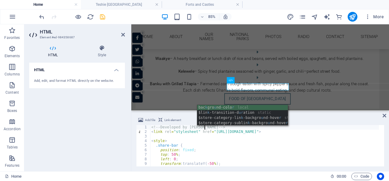
type textarea "<!-- Developed by [PERSON_NAME] -->"
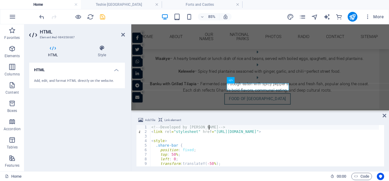
scroll to position [0, 4]
click at [102, 15] on icon "save" at bounding box center [102, 16] width 7 height 7
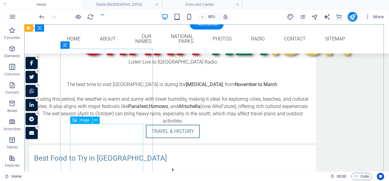
scroll to position [2007, 0]
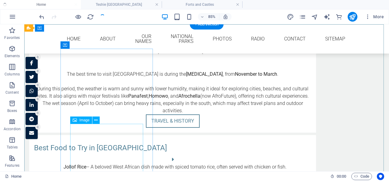
checkbox input "false"
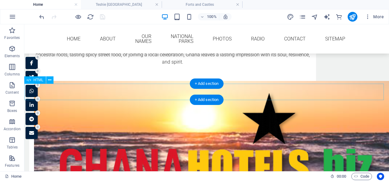
scroll to position [1469, 0]
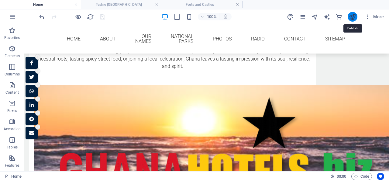
drag, startPoint x: 354, startPoint y: 16, endPoint x: 333, endPoint y: 34, distance: 27.6
click at [354, 16] on icon "publish" at bounding box center [352, 16] width 7 height 7
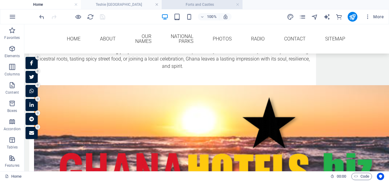
click at [197, 3] on h4 "Forts and Castles" at bounding box center [202, 4] width 81 height 7
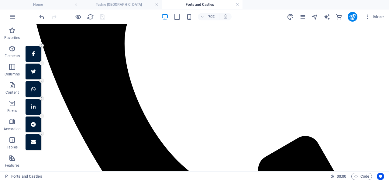
scroll to position [1437, 0]
drag, startPoint x: 237, startPoint y: 4, endPoint x: 156, endPoint y: 5, distance: 81.2
click at [237, 4] on link at bounding box center [238, 5] width 4 height 6
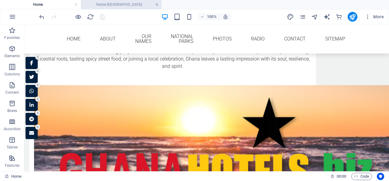
drag, startPoint x: 157, startPoint y: 4, endPoint x: 74, endPoint y: 51, distance: 94.7
click at [157, 4] on link at bounding box center [157, 5] width 4 height 6
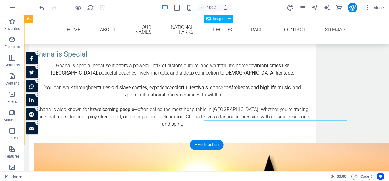
scroll to position [1222, 0]
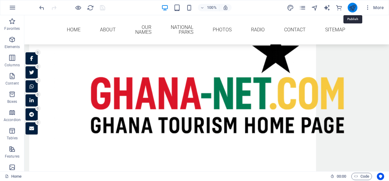
click at [354, 8] on icon "publish" at bounding box center [352, 7] width 7 height 7
